Goal: Book appointment/travel/reservation

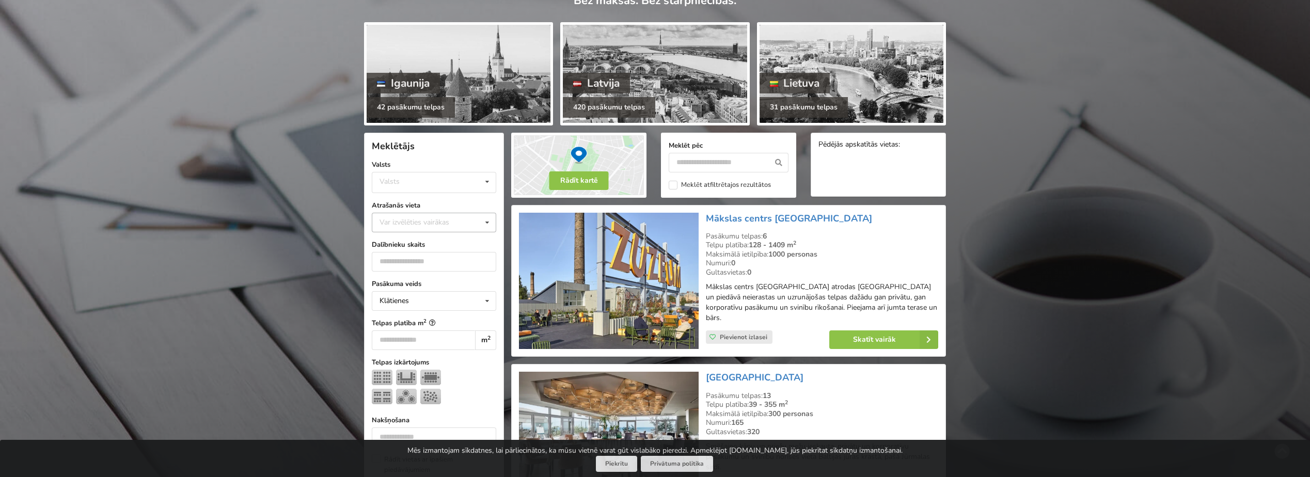
scroll to position [103, 0]
click at [460, 182] on div "Valsts Igaunija Latvija Lietuva" at bounding box center [434, 181] width 124 height 21
click at [434, 221] on div "Latvija" at bounding box center [433, 220] width 123 height 19
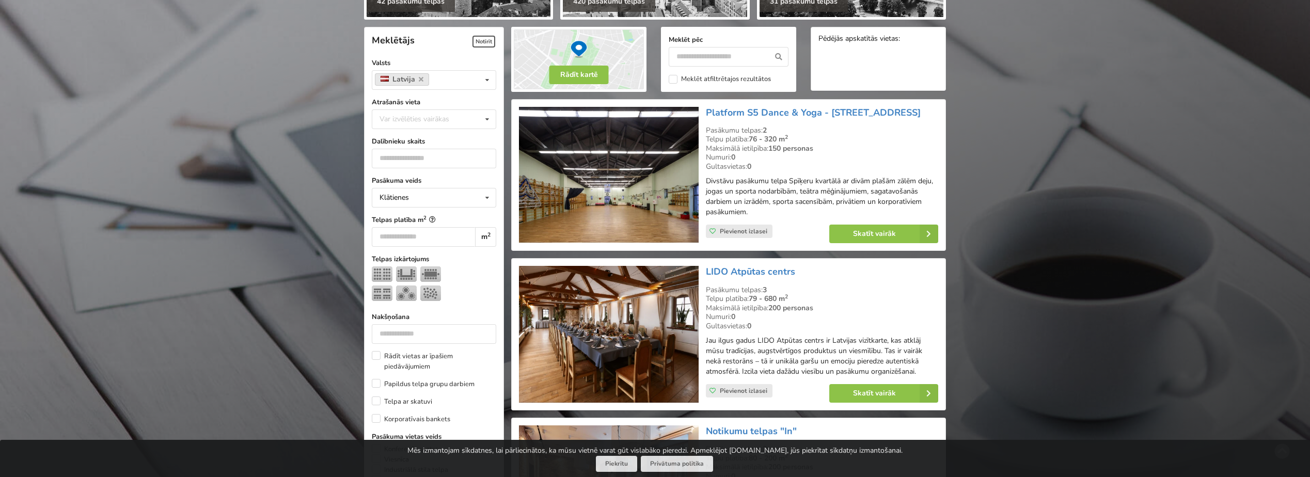
scroll to position [232, 0]
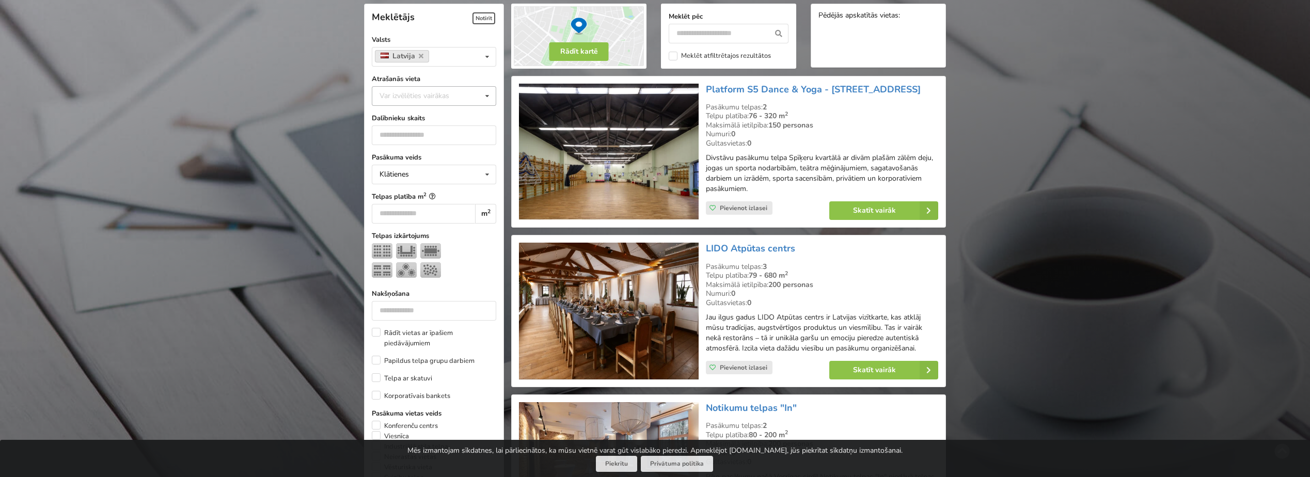
click at [429, 101] on div "Var izvēlēties vairākas Pārdaugava Teika Apšuciems Jūrkalne Mārupes novads Rīga…" at bounding box center [434, 96] width 124 height 20
click at [408, 213] on div "[GEOGRAPHIC_DATA]" at bounding box center [433, 210] width 123 height 19
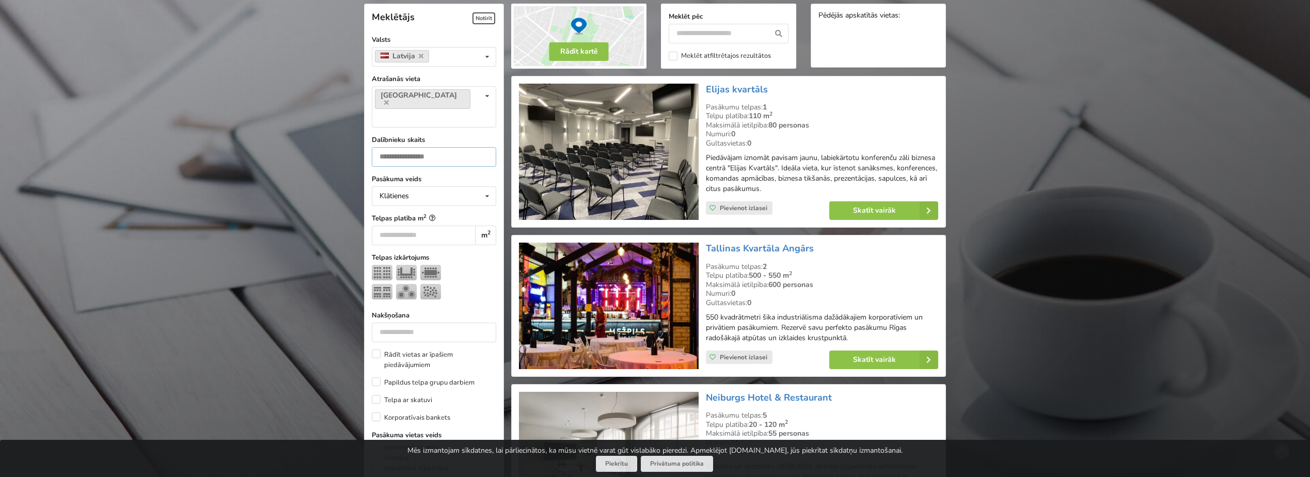
click at [414, 147] on input "number" at bounding box center [434, 157] width 124 height 20
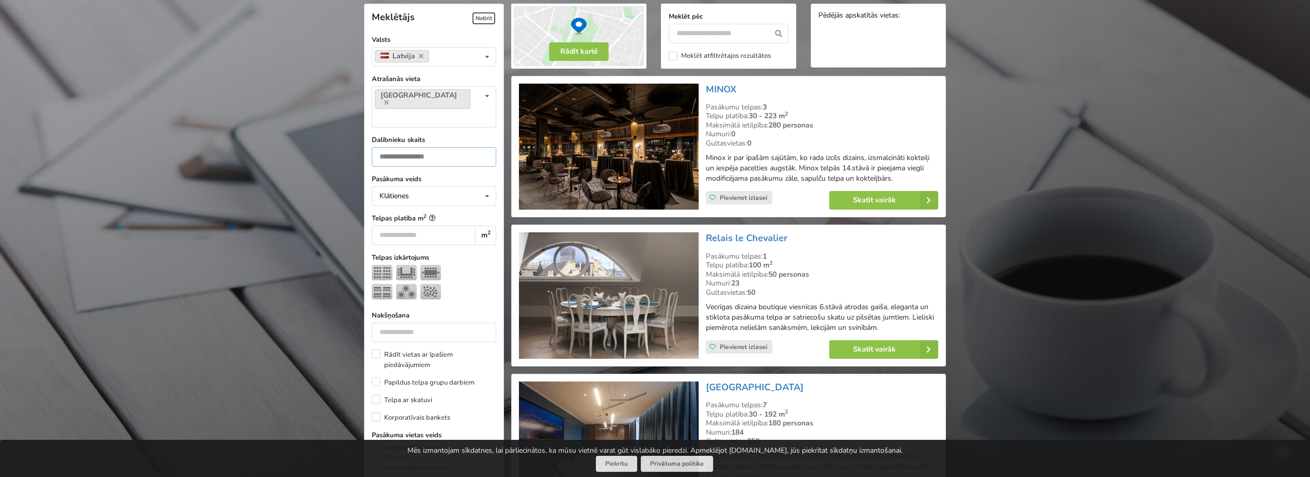
type input "**"
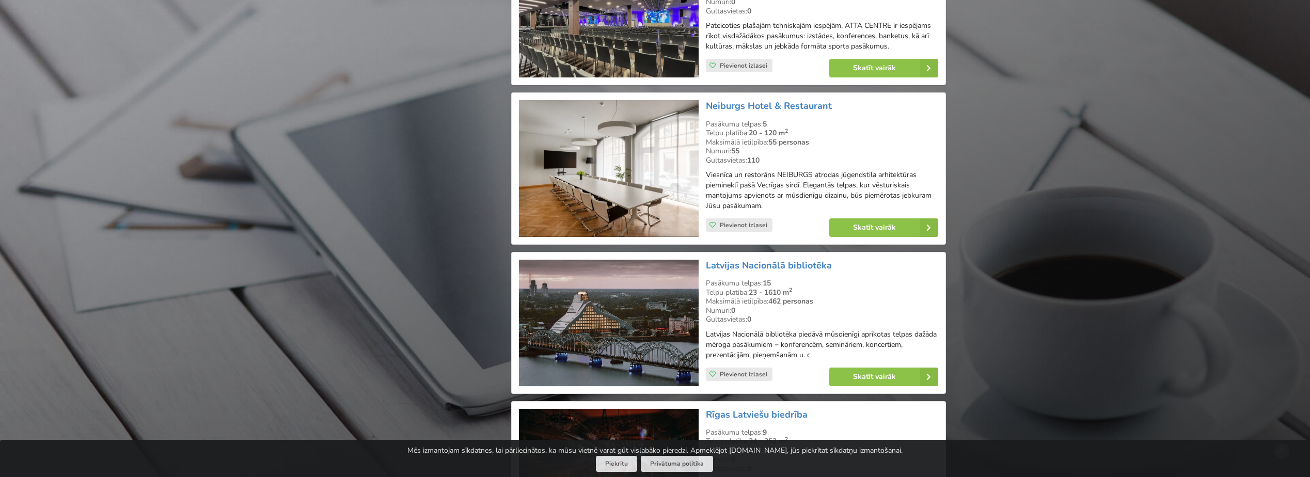
scroll to position [2193, 0]
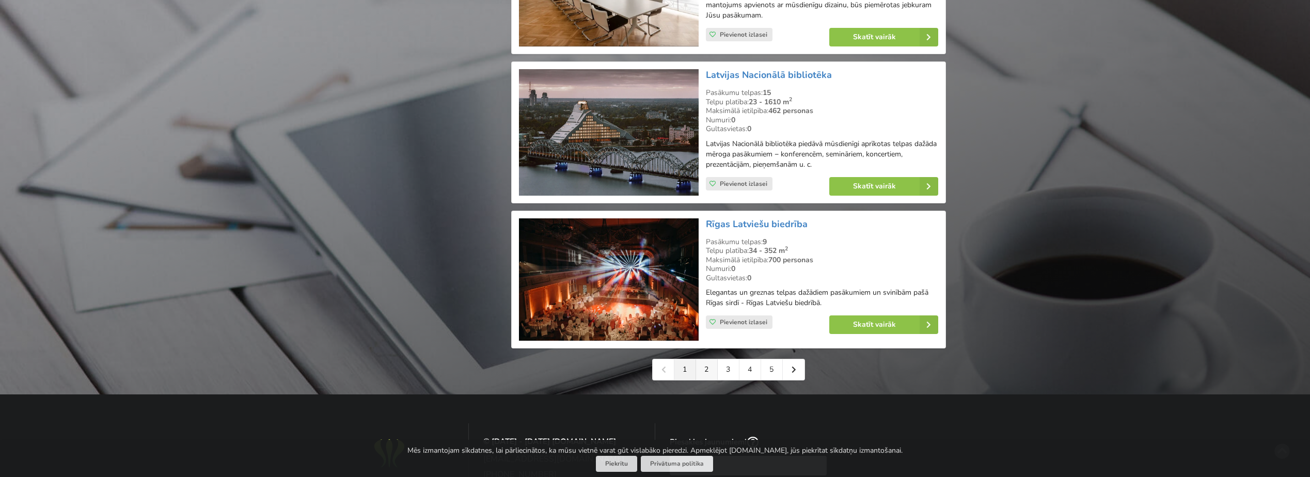
click at [706, 380] on link "2" at bounding box center [707, 369] width 22 height 21
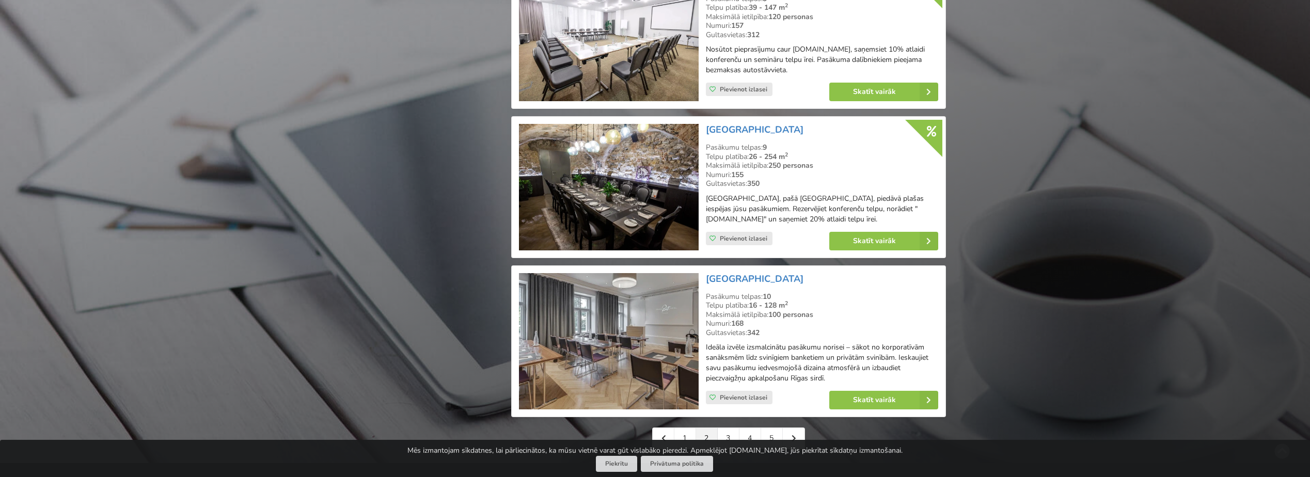
scroll to position [2271, 0]
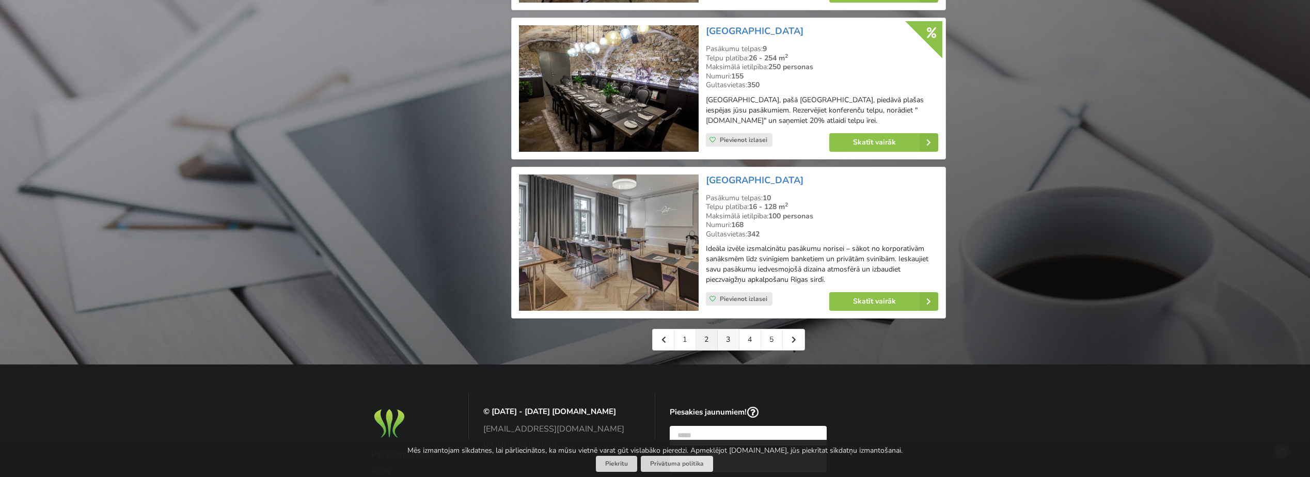
click at [726, 345] on link "3" at bounding box center [729, 339] width 22 height 21
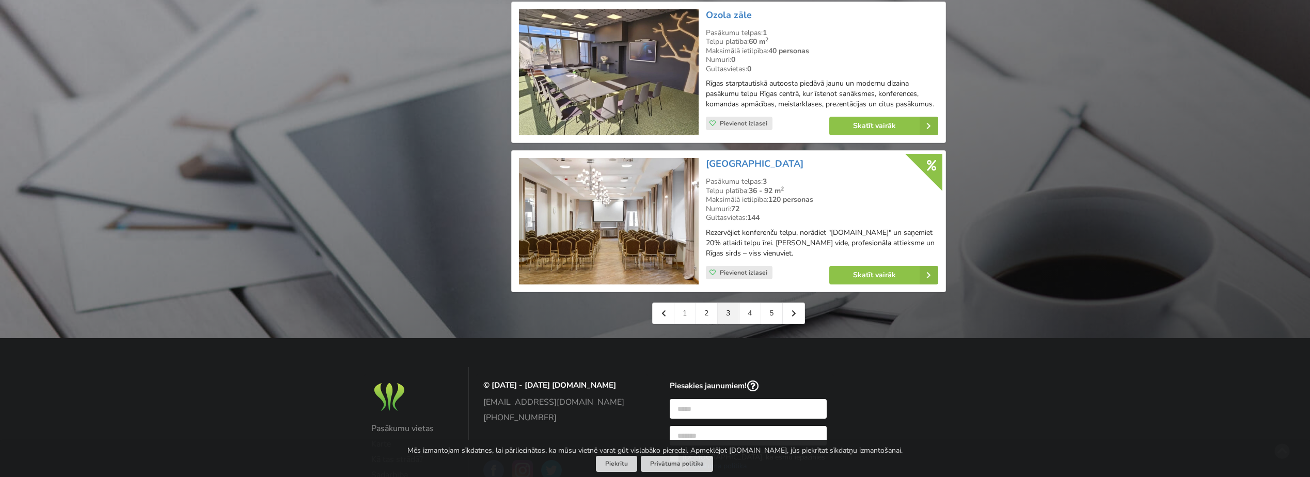
scroll to position [2323, 0]
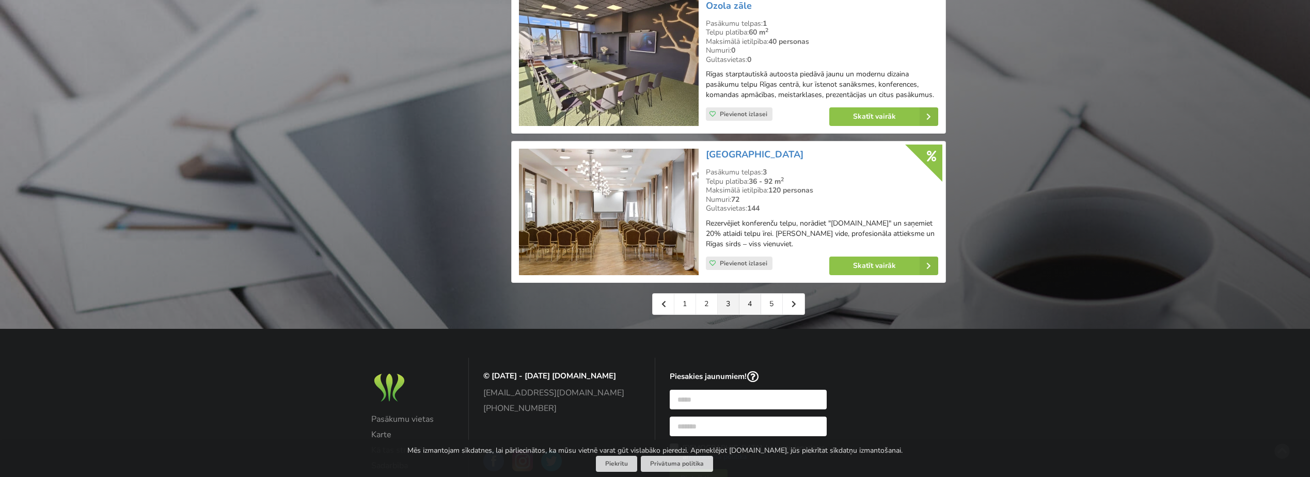
click at [758, 294] on link "4" at bounding box center [750, 304] width 22 height 21
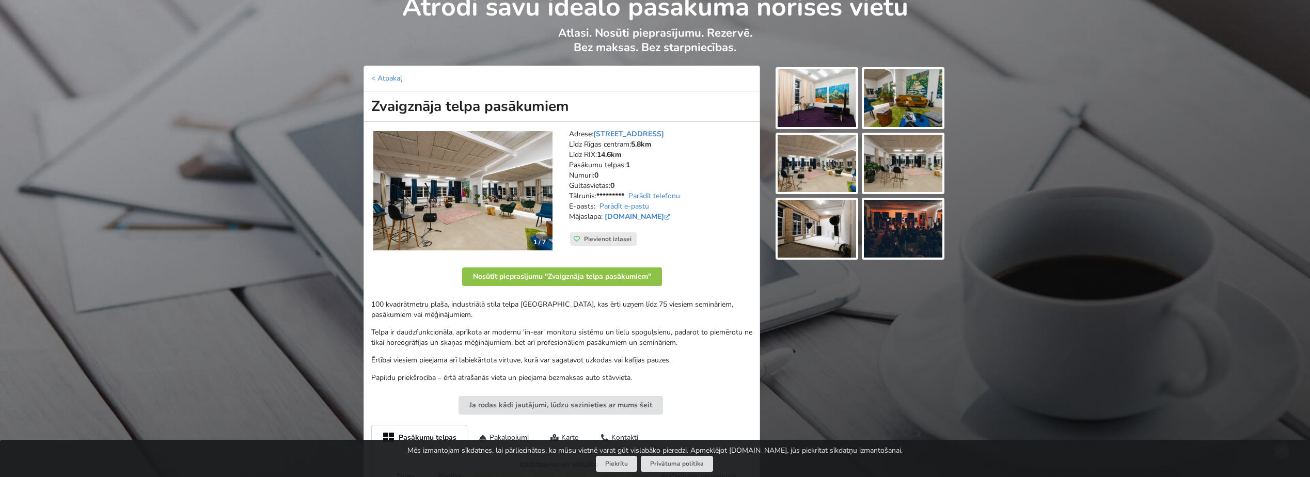
scroll to position [52, 0]
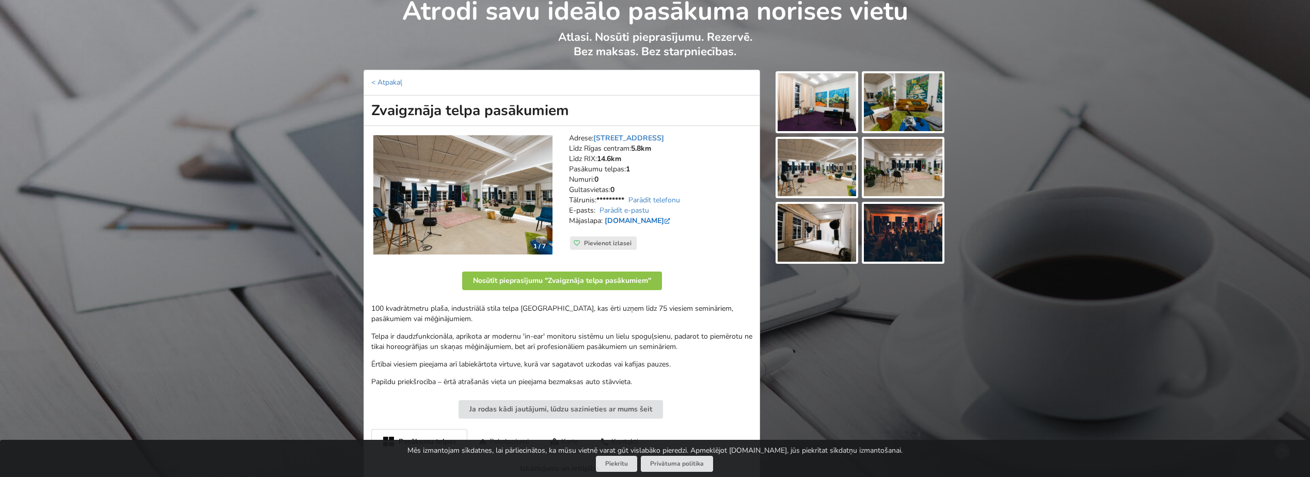
click at [651, 220] on link "www.bluebubble.lv" at bounding box center [639, 221] width 68 height 10
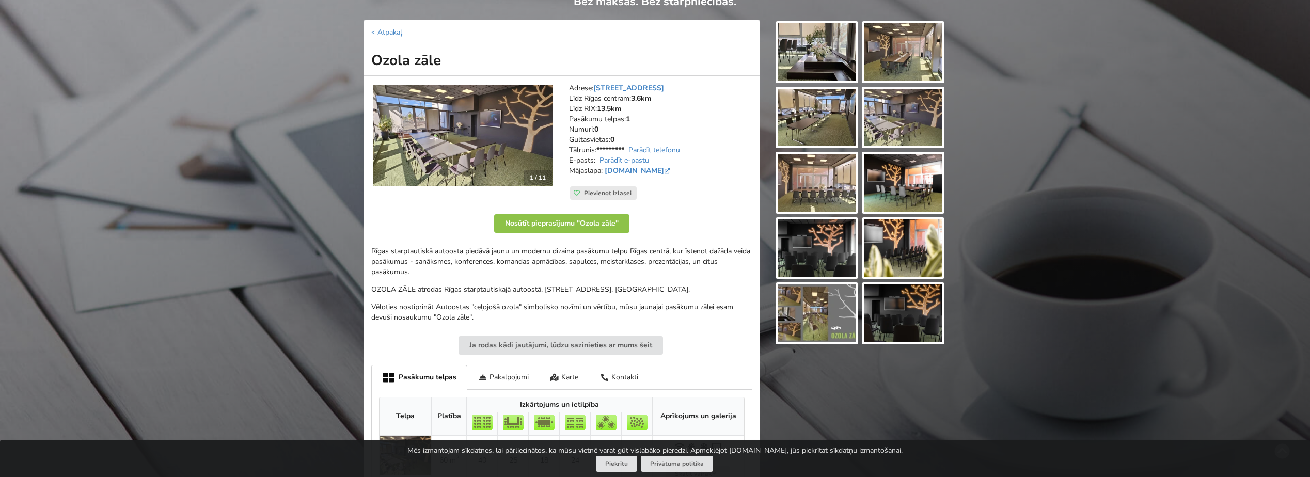
scroll to position [103, 0]
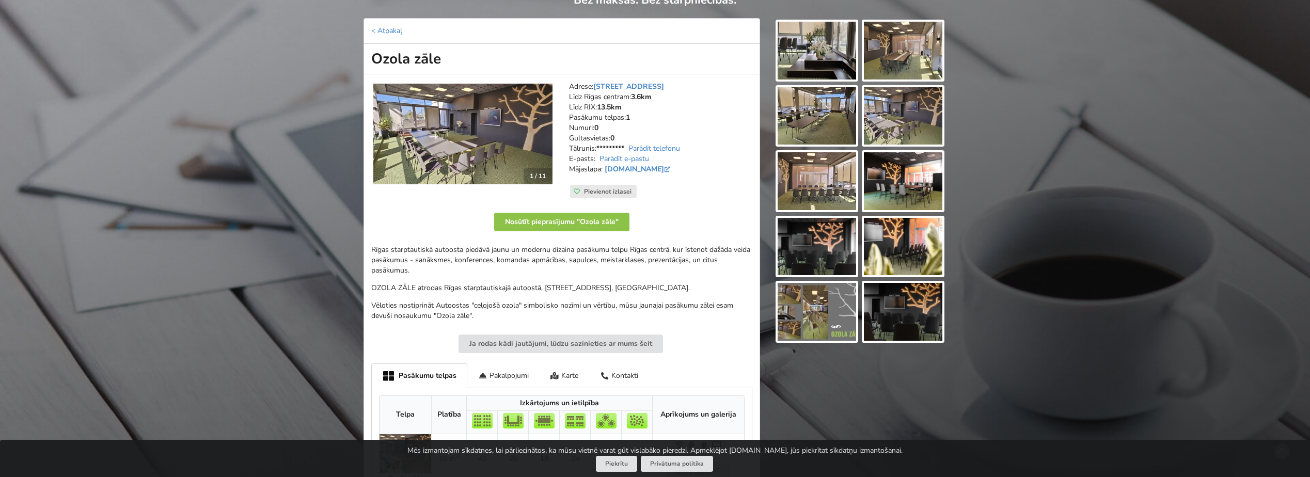
click at [815, 54] on img at bounding box center [816, 51] width 78 height 58
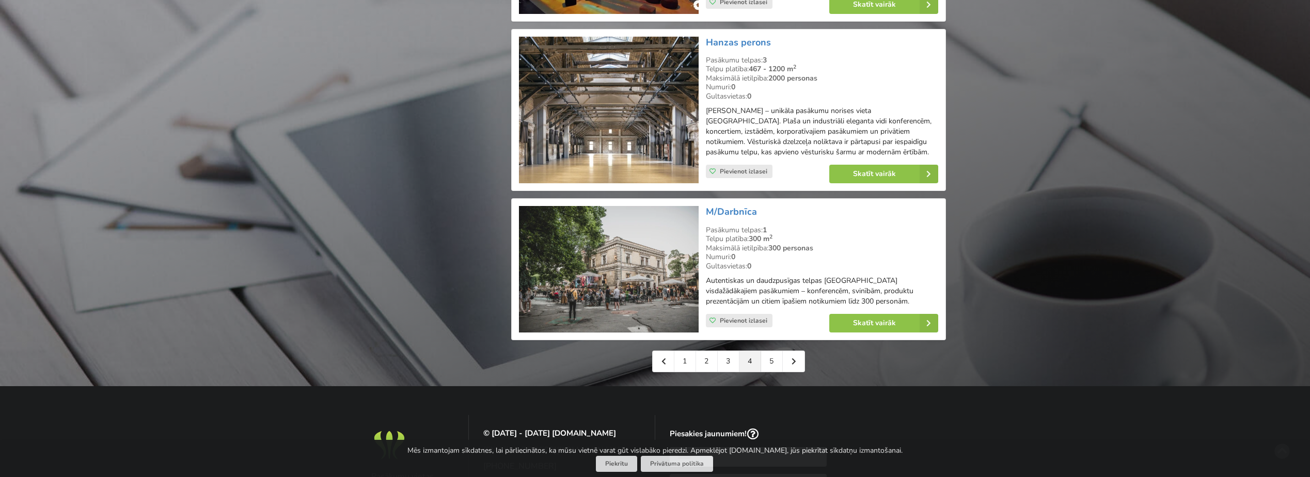
scroll to position [2323, 0]
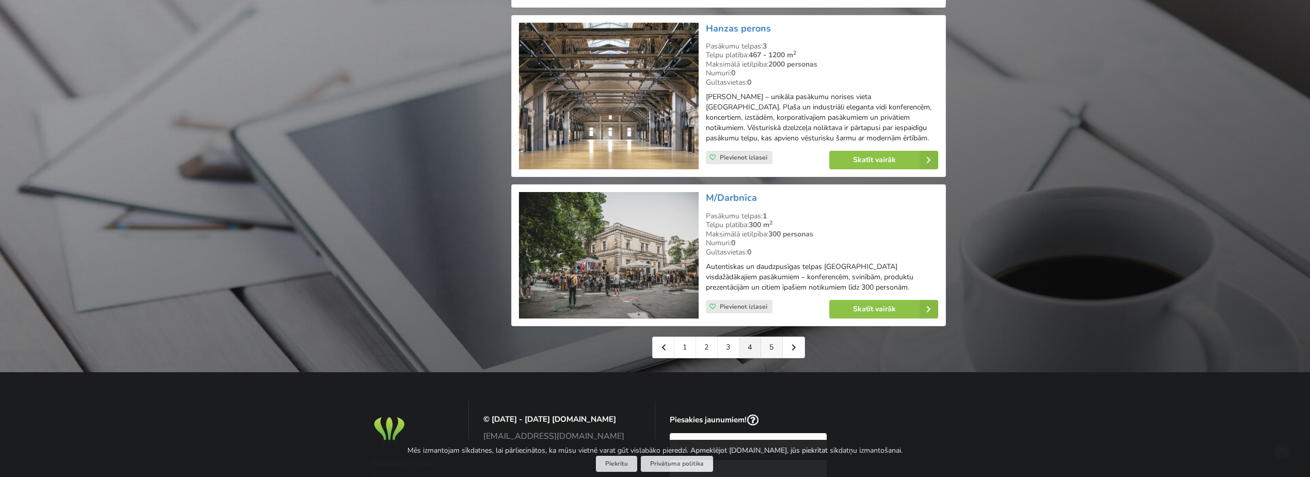
click at [767, 338] on link "5" at bounding box center [772, 347] width 22 height 21
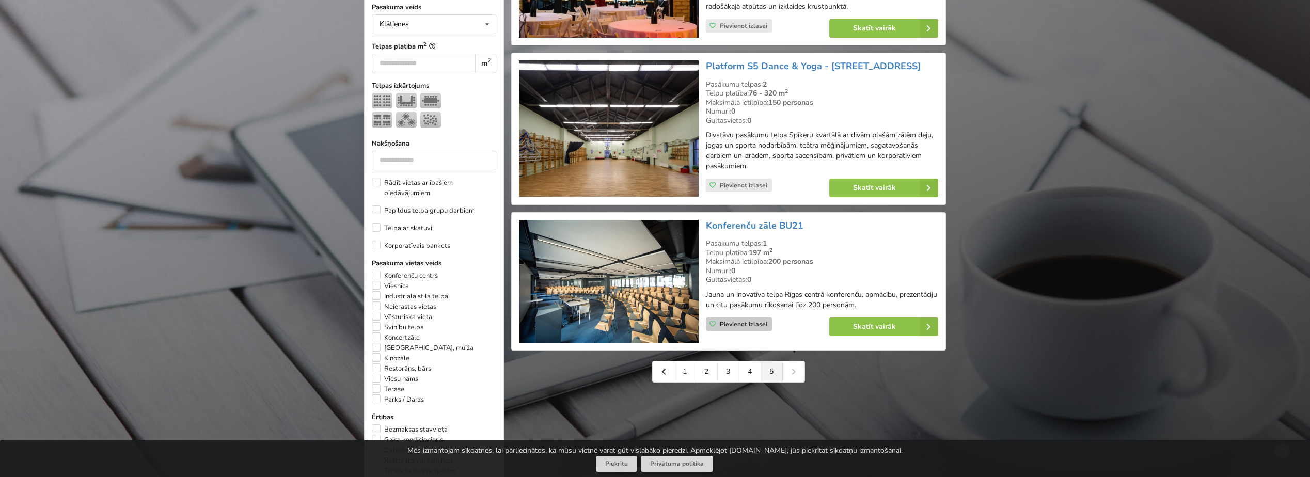
scroll to position [413, 0]
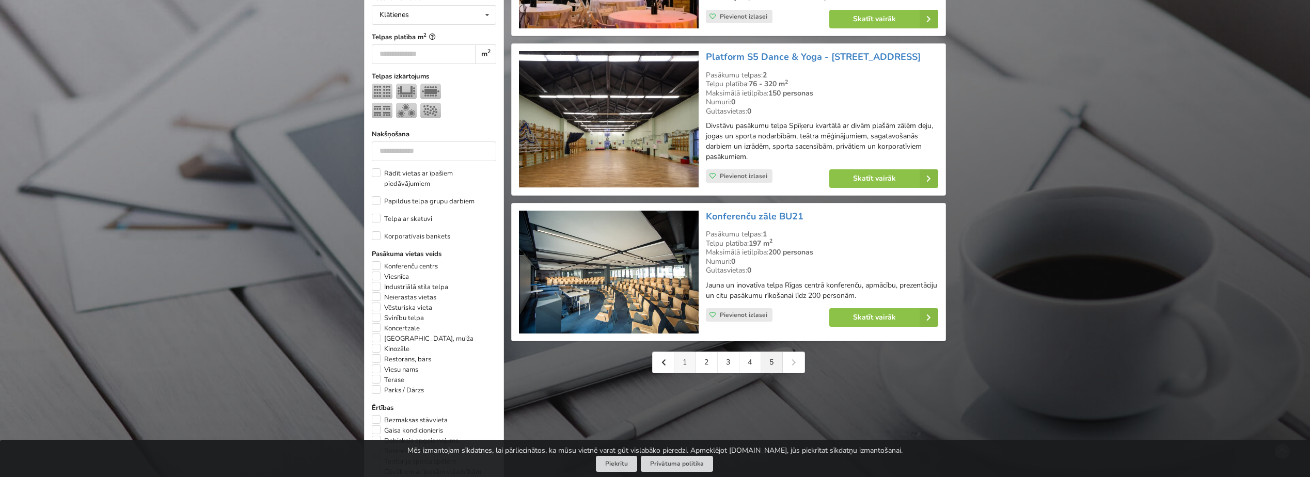
click at [685, 366] on link "1" at bounding box center [685, 362] width 22 height 21
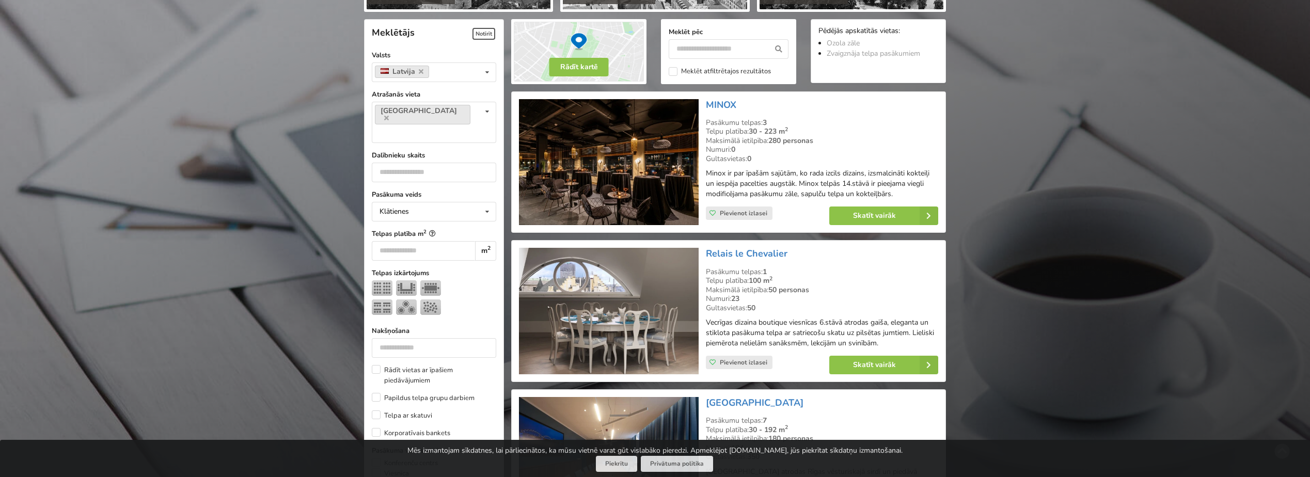
scroll to position [155, 0]
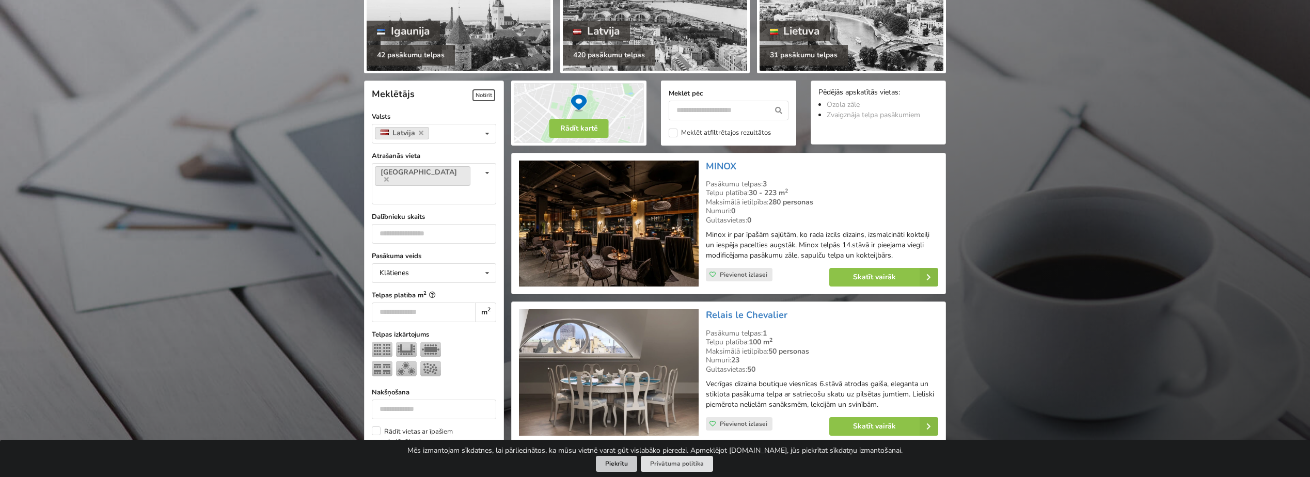
click at [627, 469] on button "Piekrītu" at bounding box center [616, 464] width 41 height 16
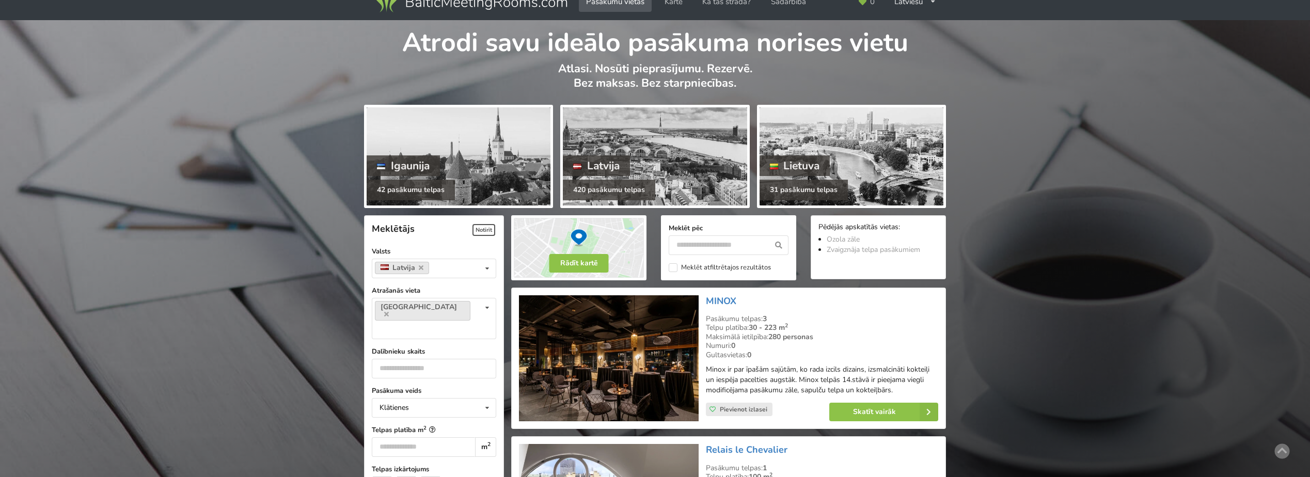
scroll to position [0, 0]
